Goal: Check status: Check status

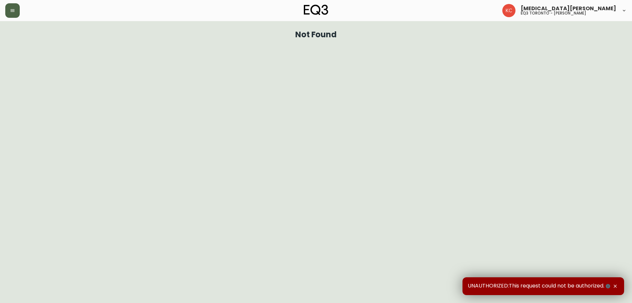
click at [13, 12] on icon "button" at bounding box center [13, 10] width 4 height 3
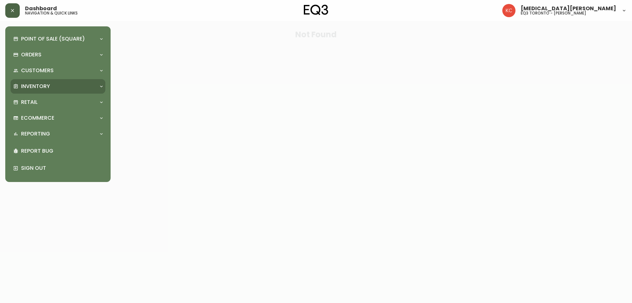
click at [40, 85] on p "Inventory" at bounding box center [35, 86] width 29 height 7
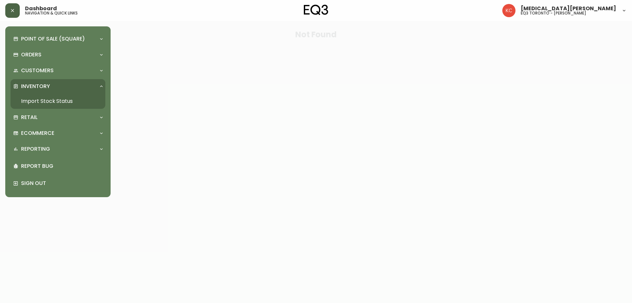
click at [43, 99] on link "Import Stock Status" at bounding box center [58, 101] width 95 height 15
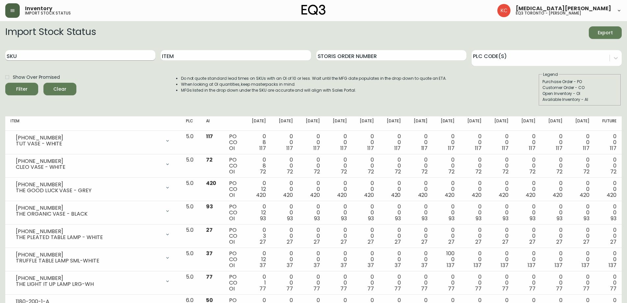
click at [79, 55] on input "SKU" at bounding box center [80, 55] width 150 height 11
type input "[PHONE_NUMBER]"
click at [5, 83] on button "Filter" at bounding box center [21, 89] width 33 height 13
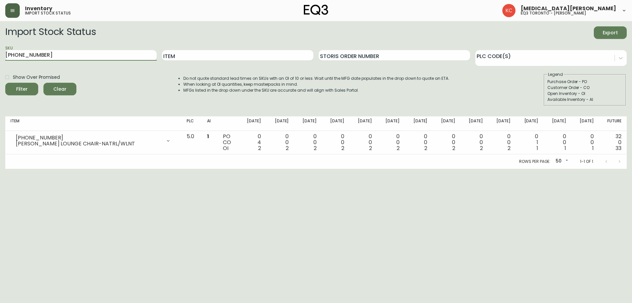
click at [457, 169] on html "Inventory import stock status [MEDICAL_DATA][PERSON_NAME] eq3 toronto - [PERSON…" at bounding box center [316, 84] width 632 height 169
drag, startPoint x: 553, startPoint y: 206, endPoint x: 475, endPoint y: 188, distance: 79.9
click at [553, 169] on html "Inventory import stock status [MEDICAL_DATA][PERSON_NAME] eq3 toronto - [PERSON…" at bounding box center [316, 84] width 632 height 169
click at [357, 169] on html "Inventory import stock status [MEDICAL_DATA][PERSON_NAME] eq3 toronto - [PERSON…" at bounding box center [316, 84] width 632 height 169
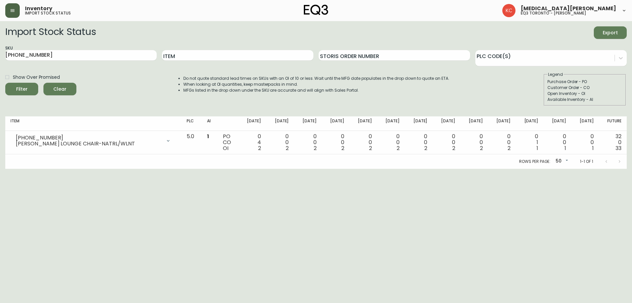
click at [357, 169] on html "Inventory import stock status [MEDICAL_DATA][PERSON_NAME] eq3 toronto - [PERSON…" at bounding box center [316, 84] width 632 height 169
click at [360, 169] on html "Inventory import stock status [MEDICAL_DATA][PERSON_NAME] eq3 toronto - [PERSON…" at bounding box center [316, 84] width 632 height 169
click at [362, 169] on html "Inventory import stock status [MEDICAL_DATA][PERSON_NAME] eq3 toronto - [PERSON…" at bounding box center [316, 84] width 632 height 169
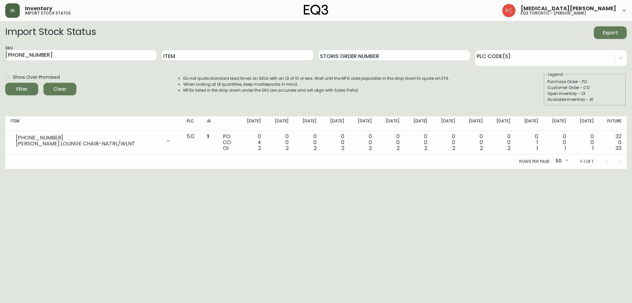
click at [362, 169] on html "Inventory import stock status [MEDICAL_DATA][PERSON_NAME] eq3 toronto - [PERSON…" at bounding box center [316, 84] width 632 height 169
click at [488, 169] on html "Inventory import stock status [MEDICAL_DATA][PERSON_NAME] eq3 toronto - [PERSON…" at bounding box center [316, 84] width 632 height 169
click at [497, 169] on html "Inventory import stock status [MEDICAL_DATA][PERSON_NAME] eq3 toronto - [PERSON…" at bounding box center [316, 84] width 632 height 169
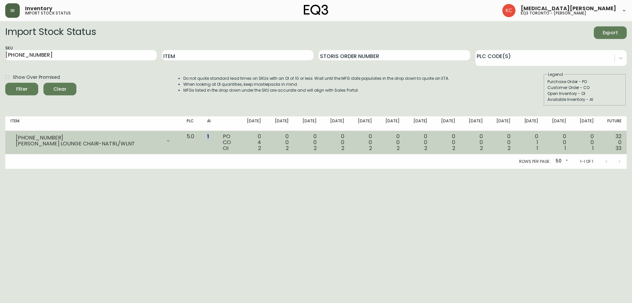
drag, startPoint x: 223, startPoint y: 137, endPoint x: 219, endPoint y: 137, distance: 3.6
click at [218, 137] on td "1" at bounding box center [210, 142] width 16 height 23
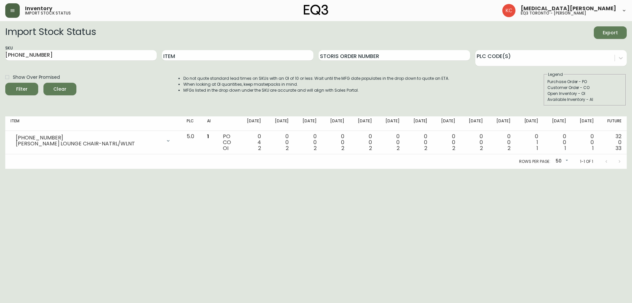
click at [502, 169] on html "Inventory import stock status [MEDICAL_DATA][PERSON_NAME] eq3 toronto - [PERSON…" at bounding box center [316, 84] width 632 height 169
click at [612, 169] on html "Inventory import stock status [MEDICAL_DATA][PERSON_NAME] eq3 toronto - [PERSON…" at bounding box center [316, 84] width 632 height 169
